Goal: Information Seeking & Learning: Learn about a topic

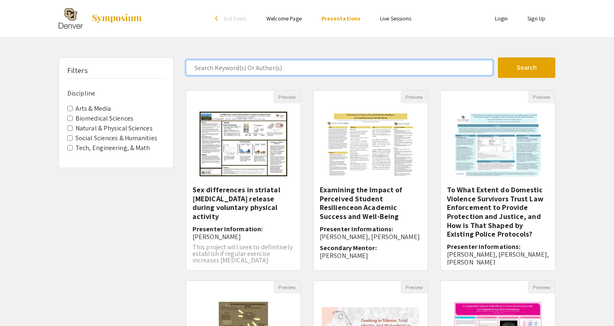
click at [253, 66] on input "Search Keyword(s) Or Author(s)" at bounding box center [339, 68] width 307 height 16
type input "aging"
click at [526, 68] on button "Search" at bounding box center [526, 67] width 57 height 21
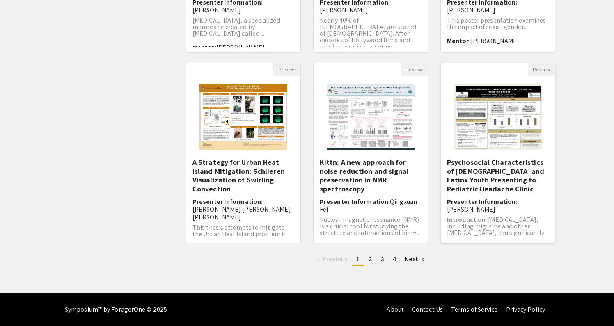
scroll to position [218, 0]
click at [410, 256] on link "Next page" at bounding box center [415, 259] width 28 height 12
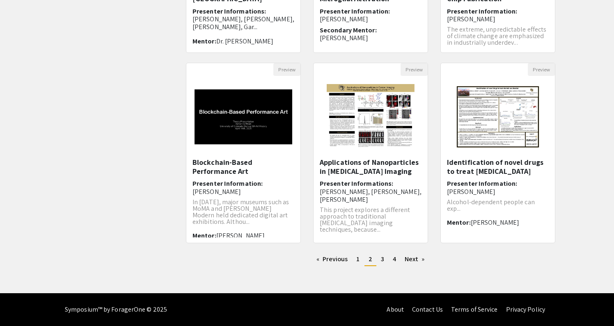
scroll to position [218, 0]
click at [416, 259] on link "Next page" at bounding box center [415, 259] width 28 height 12
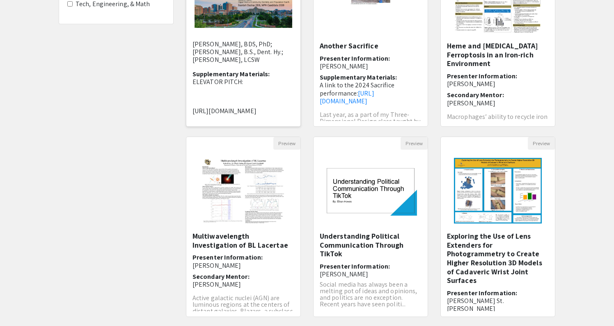
scroll to position [102, 0]
click at [235, 78] on p "ELEVATOR PITCH:" at bounding box center [243, 82] width 102 height 8
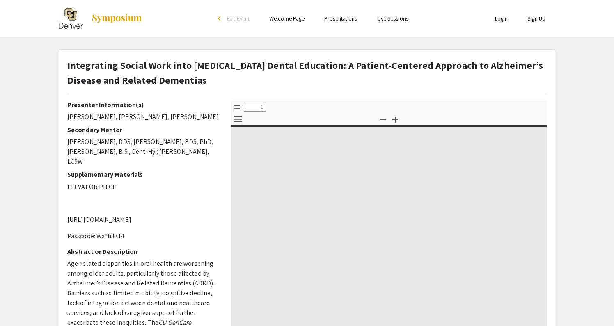
select select "custom"
type input "0"
select select "custom"
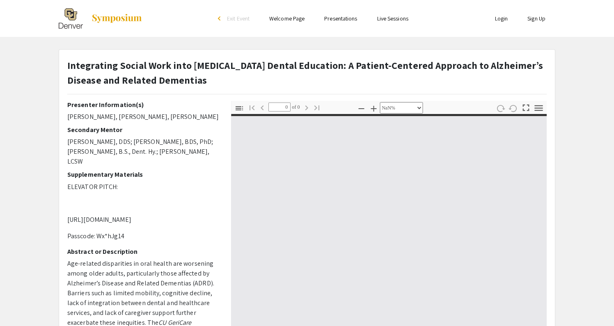
type input "1"
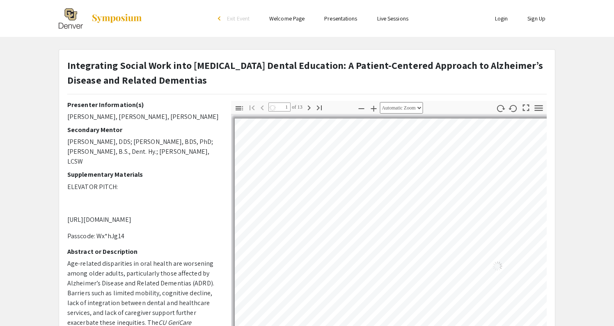
select select "auto"
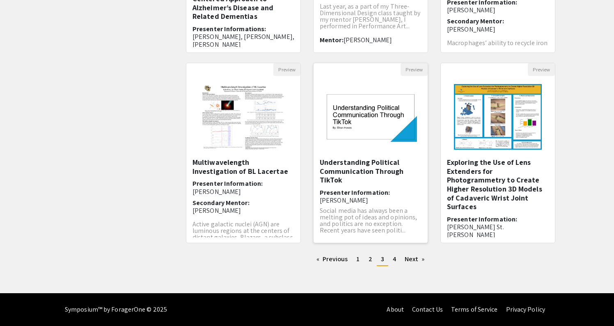
scroll to position [218, 0]
click at [408, 259] on link "Next page" at bounding box center [415, 259] width 28 height 12
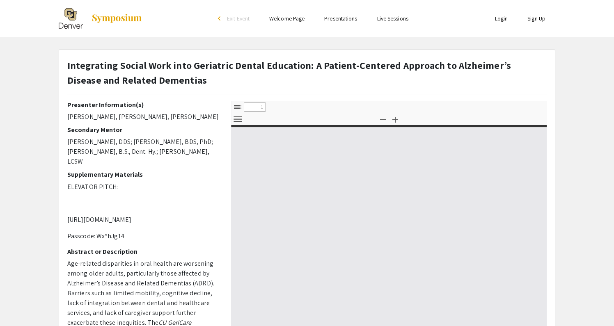
select select "custom"
type input "0"
select select "custom"
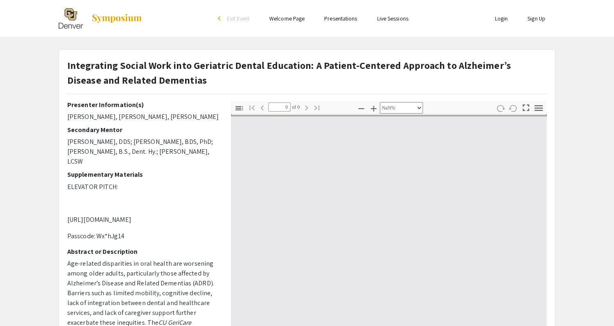
type input "1"
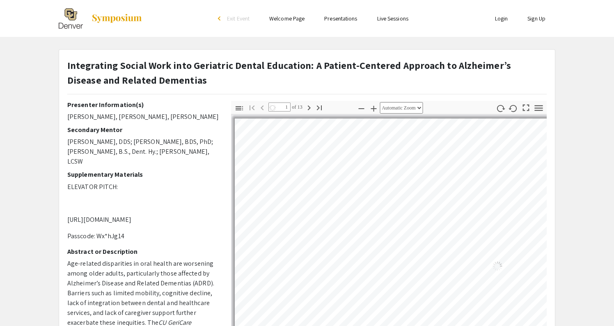
select select "auto"
